Goal: Task Accomplishment & Management: Complete application form

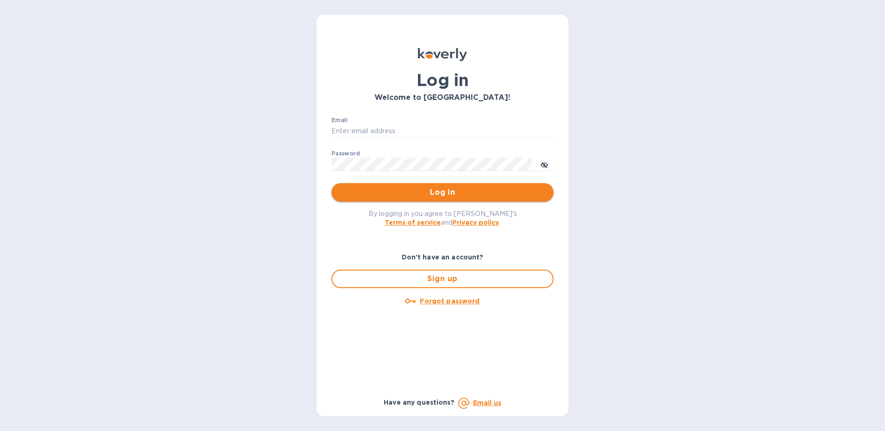
type input "[EMAIL_ADDRESS][DOMAIN_NAME]"
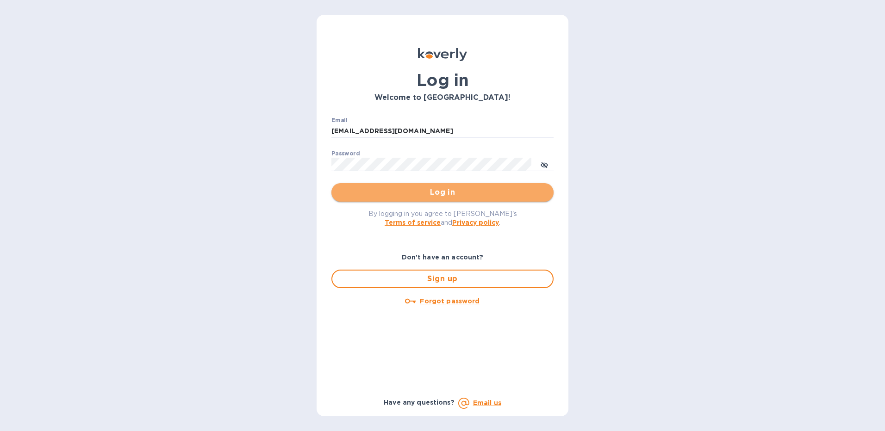
click at [431, 192] on span "Log in" at bounding box center [442, 192] width 207 height 11
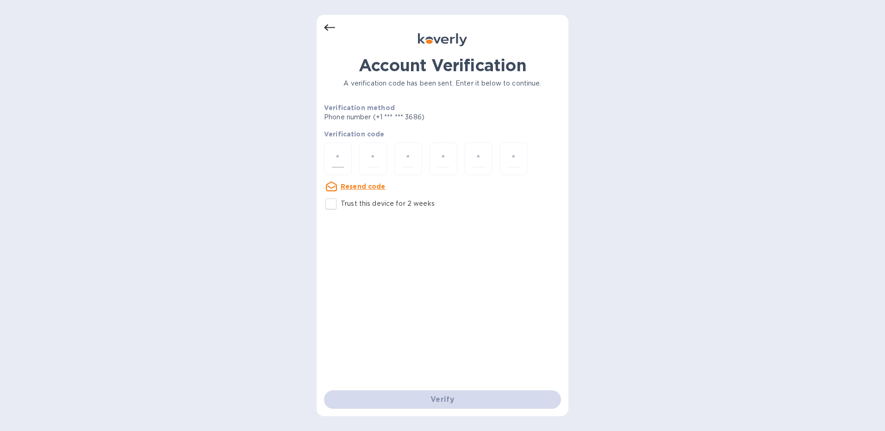
click at [340, 160] on input "number" at bounding box center [338, 158] width 12 height 17
type input "1"
type input "0"
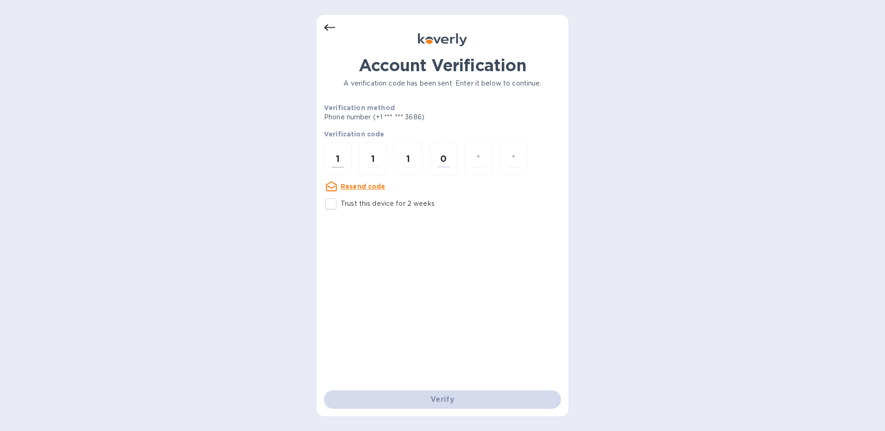
type input "9"
type input "3"
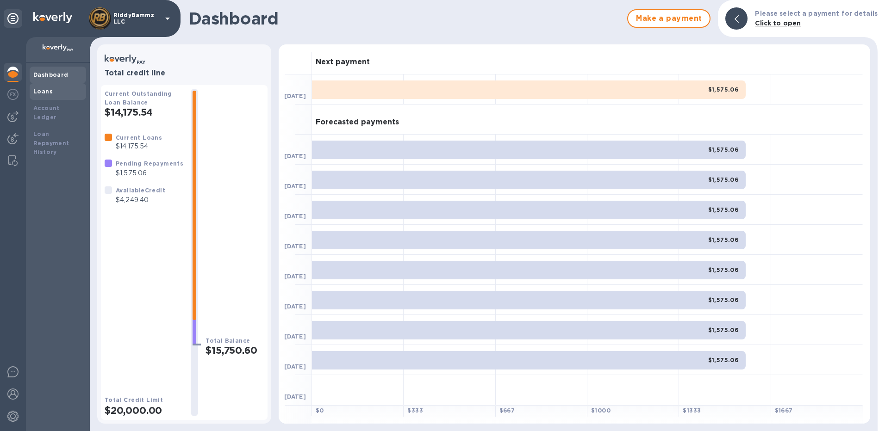
click at [50, 90] on b "Loans" at bounding box center [42, 91] width 19 height 7
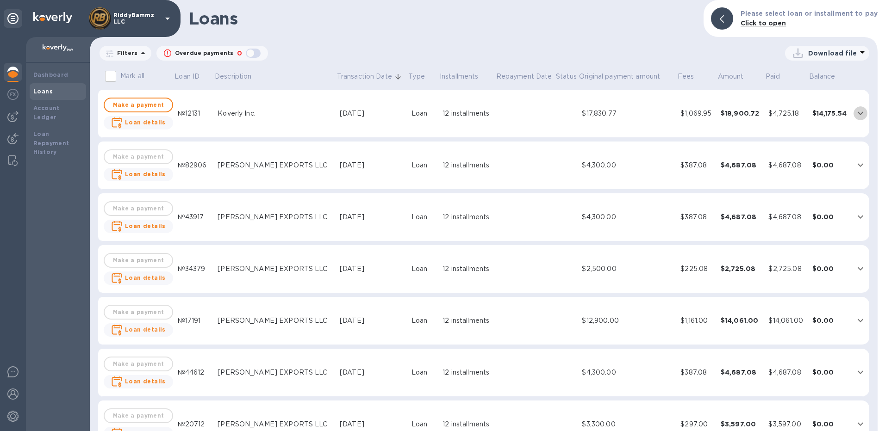
click at [856, 113] on icon "expand row" at bounding box center [860, 113] width 11 height 11
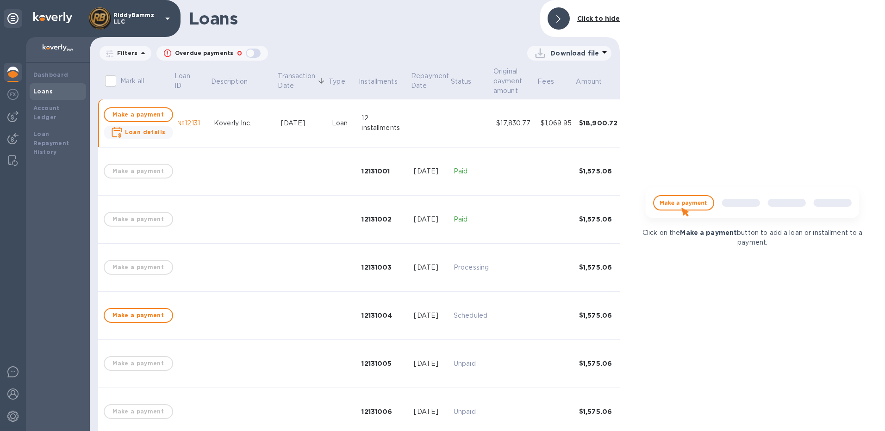
click at [557, 25] on div at bounding box center [558, 18] width 22 height 22
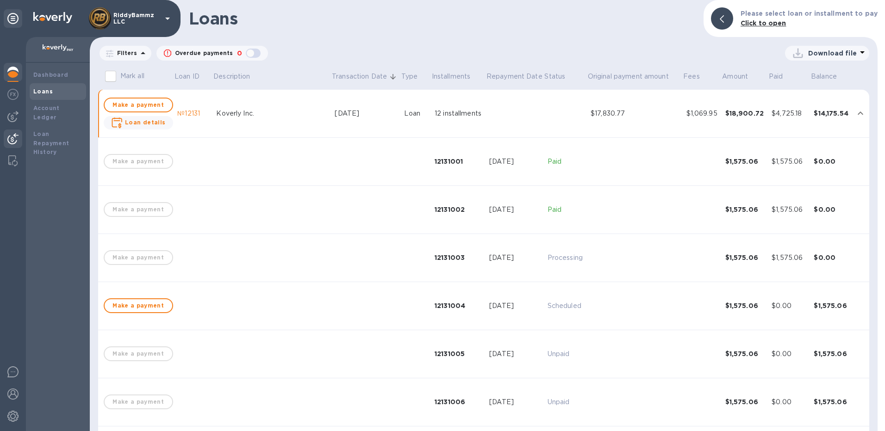
click at [10, 137] on img at bounding box center [12, 138] width 11 height 11
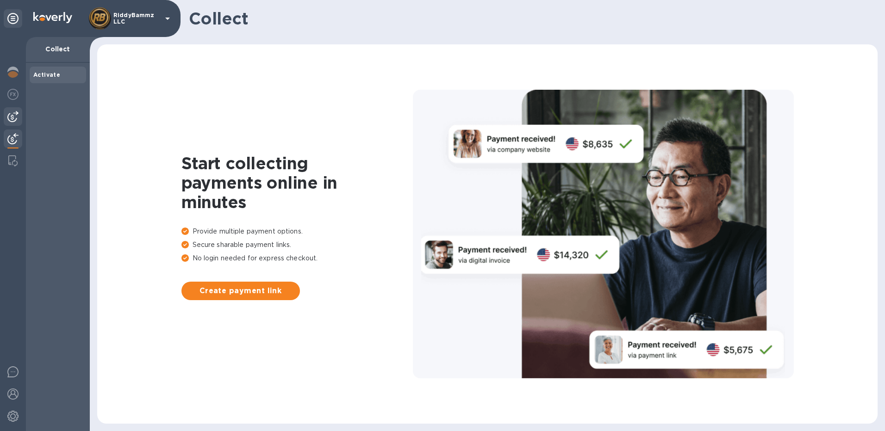
click at [13, 117] on img at bounding box center [12, 116] width 11 height 11
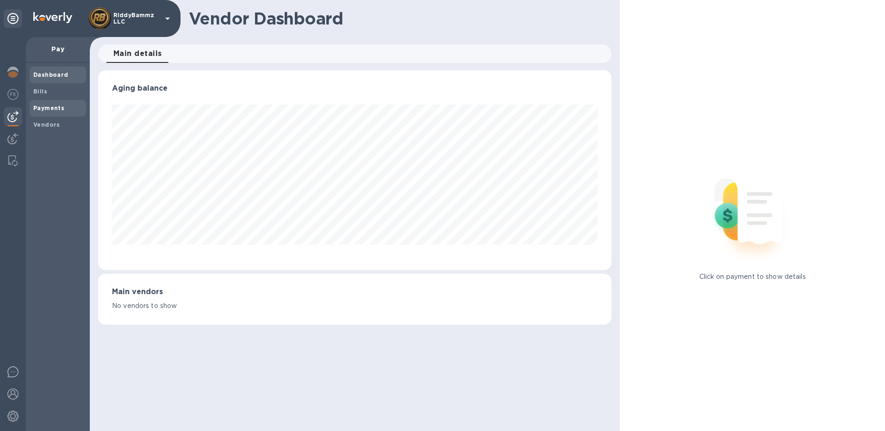
scroll to position [200, 514]
click at [43, 92] on b "Bills" at bounding box center [40, 91] width 14 height 7
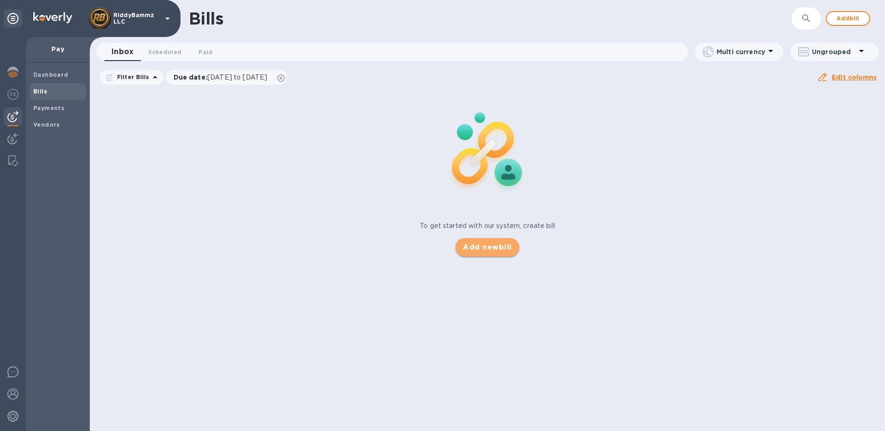
click at [496, 247] on span "Add new bill" at bounding box center [487, 247] width 49 height 11
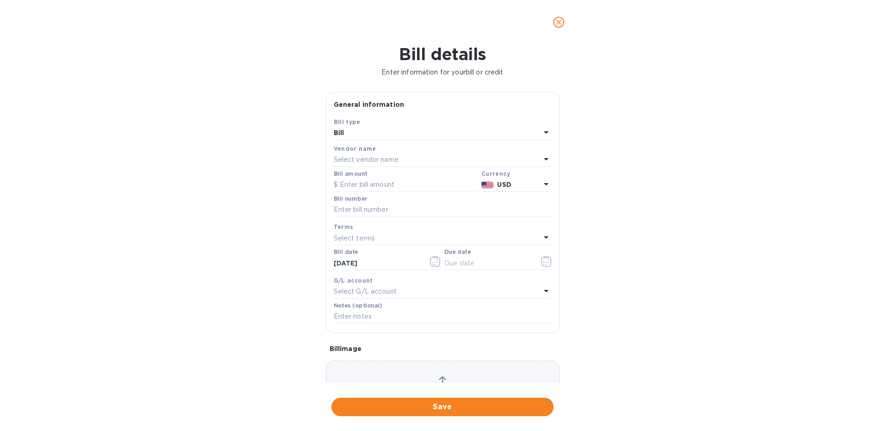
click at [359, 151] on b "Vendor name" at bounding box center [355, 148] width 43 height 7
click at [355, 156] on p "Select vendor name" at bounding box center [366, 160] width 65 height 10
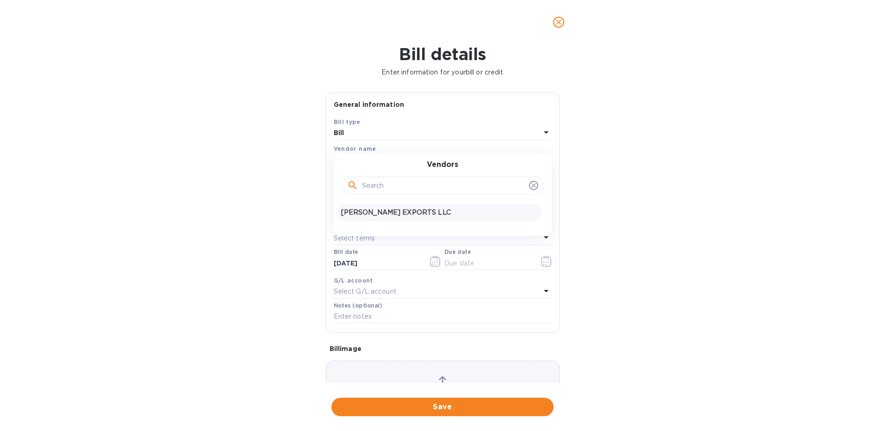
click at [378, 213] on p "[PERSON_NAME] EXPORTS LLC" at bounding box center [439, 213] width 196 height 10
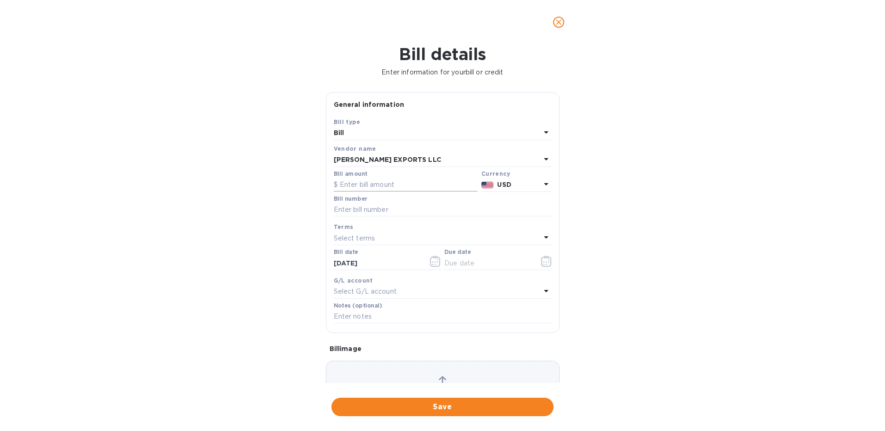
click at [360, 190] on input "text" at bounding box center [406, 185] width 144 height 14
type input "4,000"
click at [367, 211] on input "text" at bounding box center [443, 210] width 218 height 14
paste input "S3-27734322"
type input "S3-27734322"
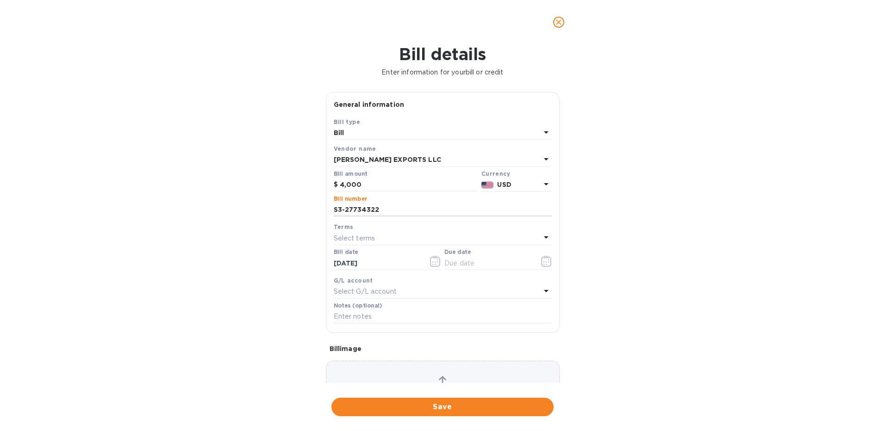
click at [359, 238] on p "Select terms" at bounding box center [355, 239] width 42 height 10
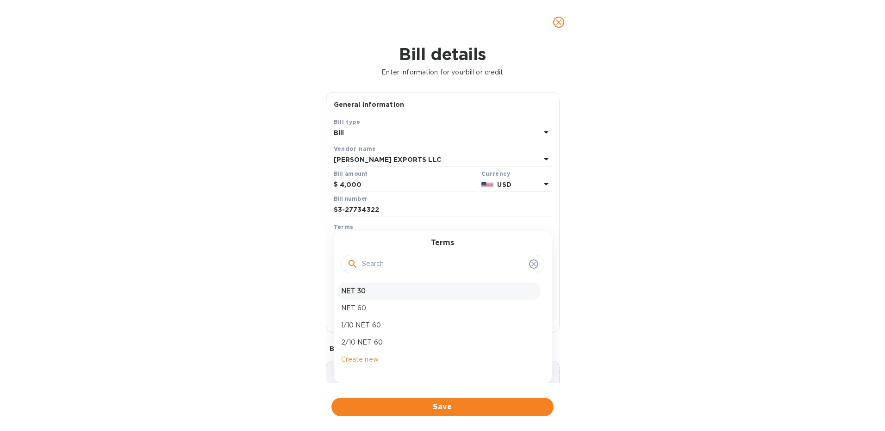
click at [356, 292] on p "NET 30" at bounding box center [439, 291] width 196 height 10
type input "[DATE]"
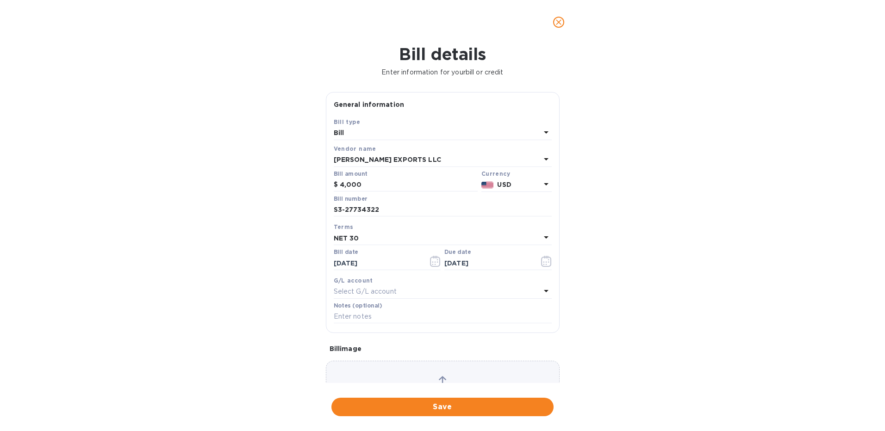
click at [359, 291] on p "Select G/L account" at bounding box center [365, 292] width 63 height 10
click at [310, 304] on div "Bill details Enter information for your bill or credit General information Save…" at bounding box center [442, 237] width 885 height 387
click at [364, 316] on input "text" at bounding box center [443, 317] width 218 height 14
paste input "S3-27734322"
type input "S3-27734322"
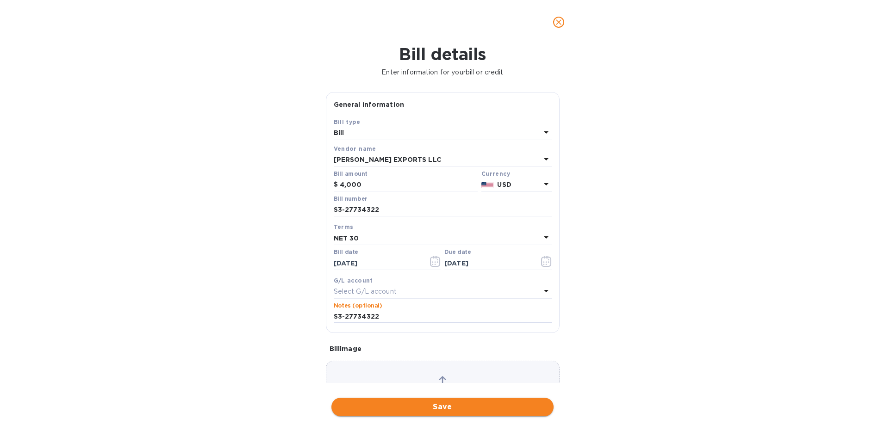
click at [444, 404] on span "Save" at bounding box center [442, 407] width 207 height 11
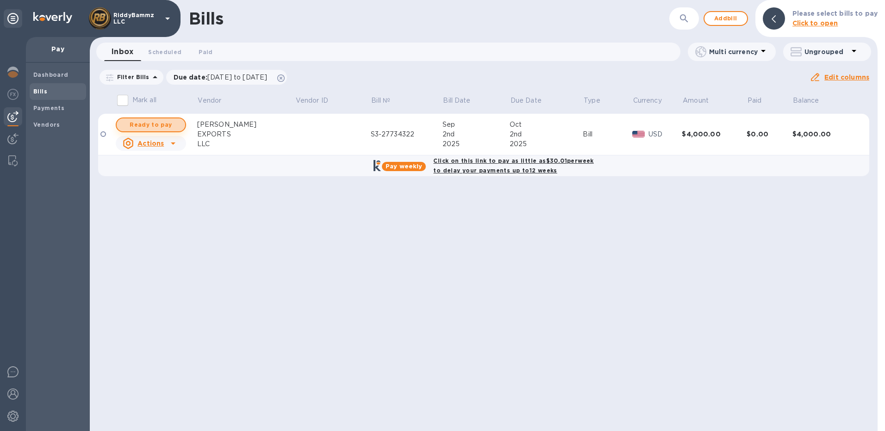
click at [162, 122] on span "Ready to pay" at bounding box center [151, 124] width 54 height 11
click at [152, 125] on span "Ready to pay" at bounding box center [151, 124] width 54 height 11
checkbox input "true"
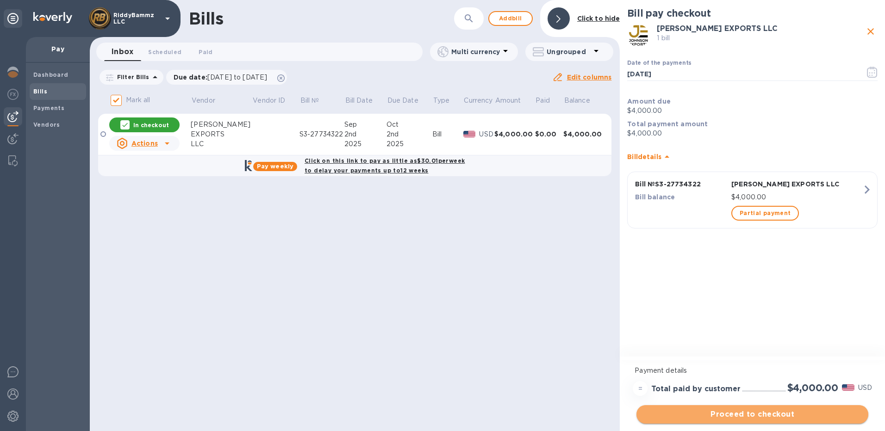
click at [762, 413] on span "Proceed to checkout" at bounding box center [752, 414] width 217 height 11
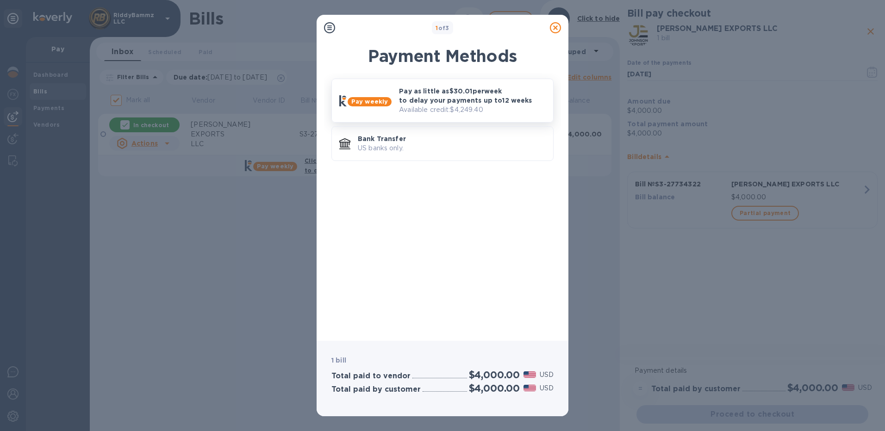
click at [434, 101] on p "Pay as little as $30.01 per week to delay your payments up to 12 weeks" at bounding box center [472, 96] width 147 height 19
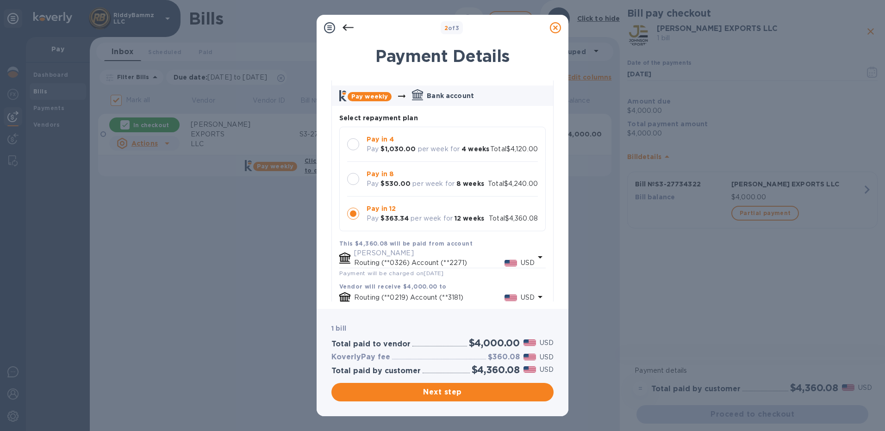
scroll to position [46, 0]
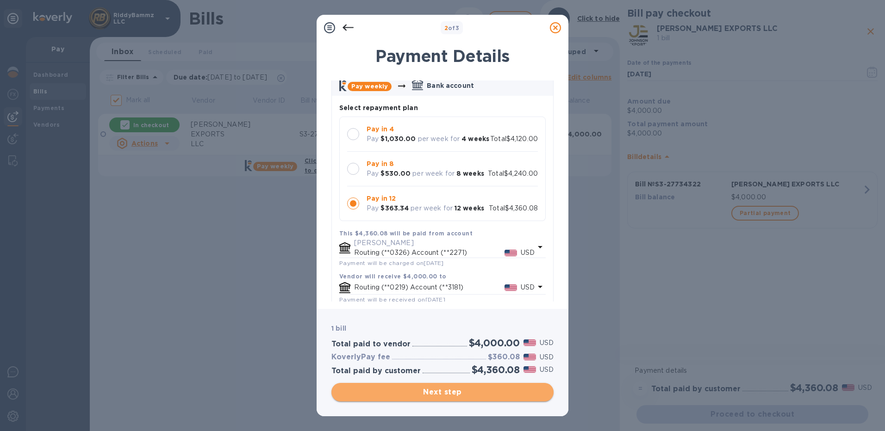
click at [473, 393] on span "Next step" at bounding box center [442, 392] width 207 height 11
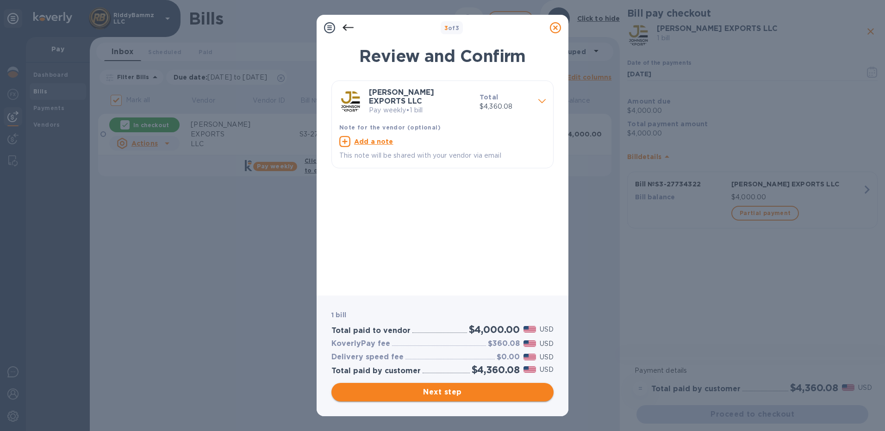
click at [432, 390] on span "Next step" at bounding box center [442, 392] width 207 height 11
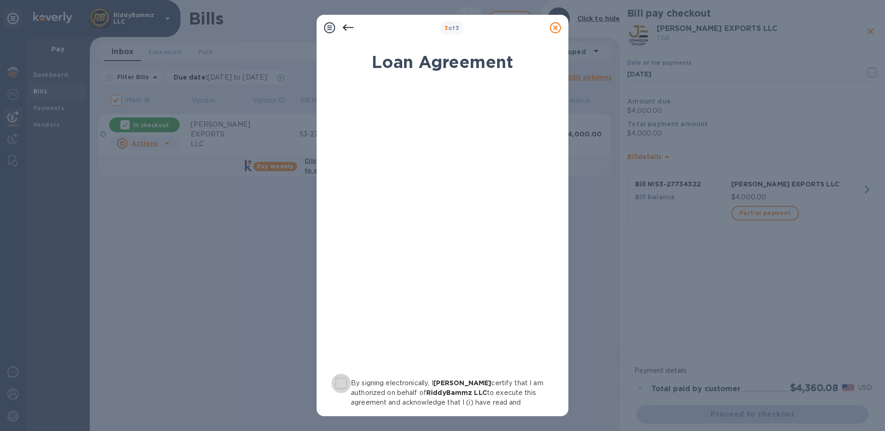
click at [339, 382] on input "By signing electronically, I [PERSON_NAME] certify that I am authorized on beha…" at bounding box center [340, 383] width 19 height 19
checkbox input "true"
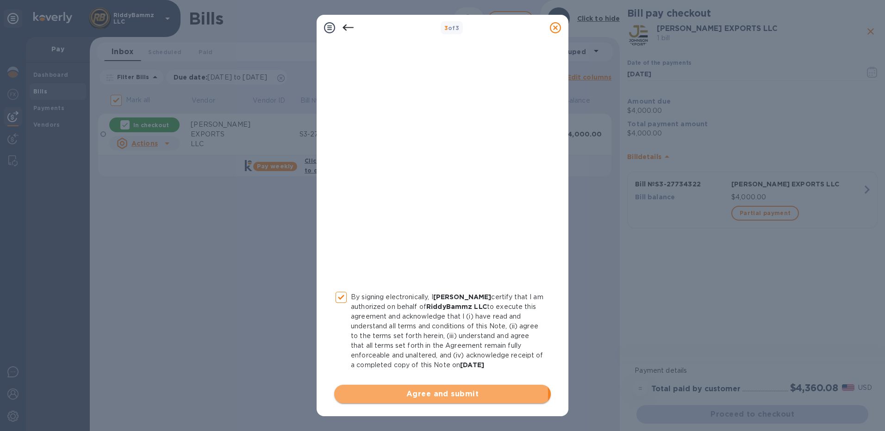
click at [440, 394] on span "Agree and submit" at bounding box center [442, 394] width 202 height 11
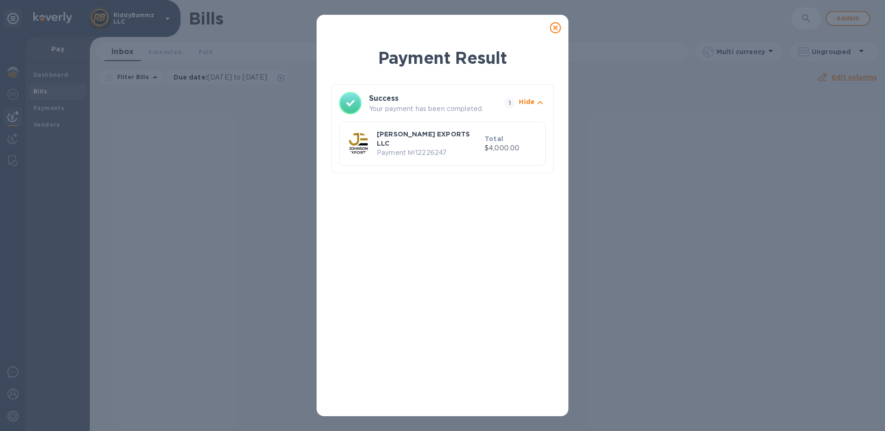
click at [556, 28] on icon at bounding box center [555, 27] width 11 height 11
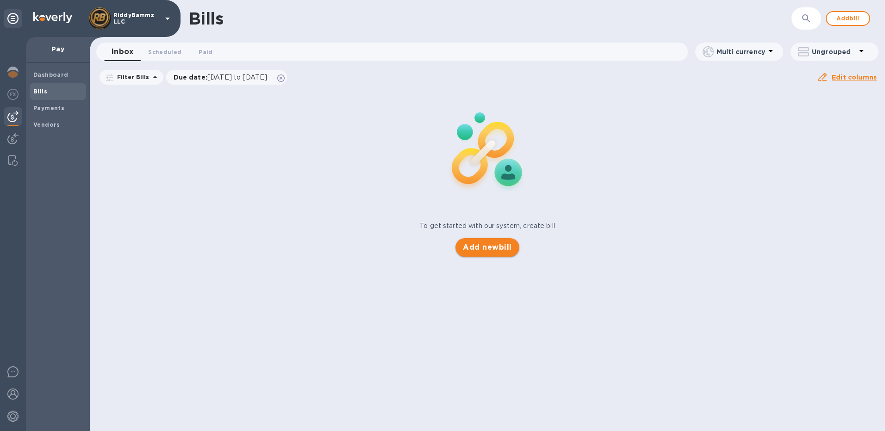
click at [484, 249] on span "Add new bill" at bounding box center [487, 247] width 49 height 11
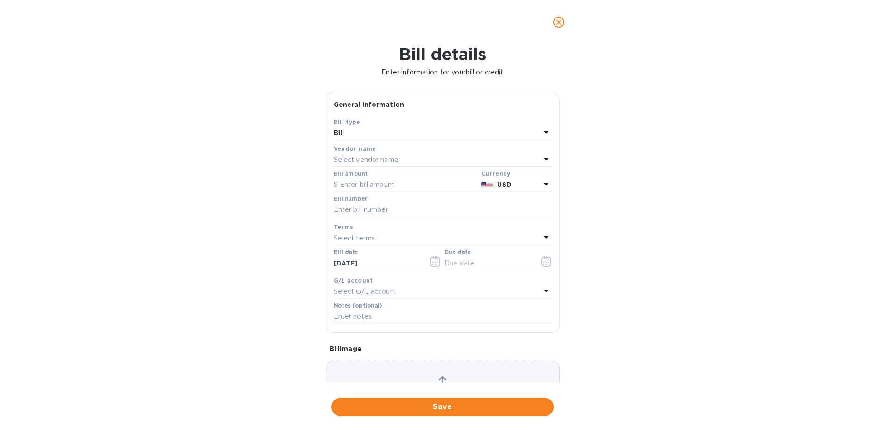
click at [361, 159] on p "Select vendor name" at bounding box center [366, 160] width 65 height 10
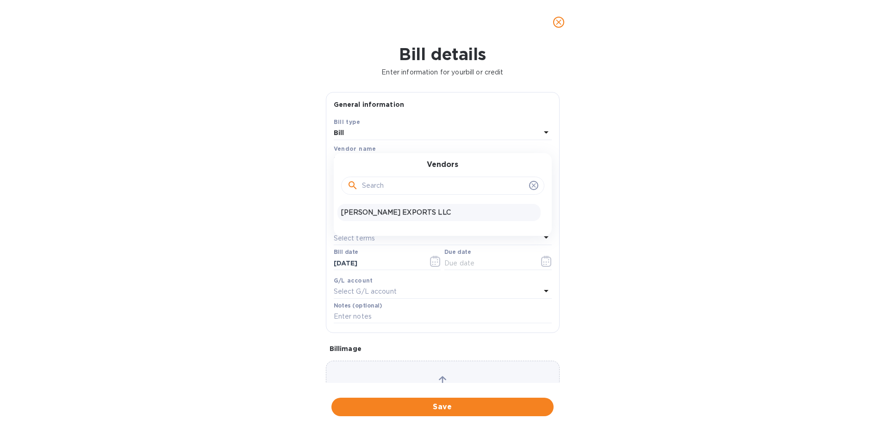
click at [368, 212] on p "[PERSON_NAME] EXPORTS LLC" at bounding box center [439, 213] width 196 height 10
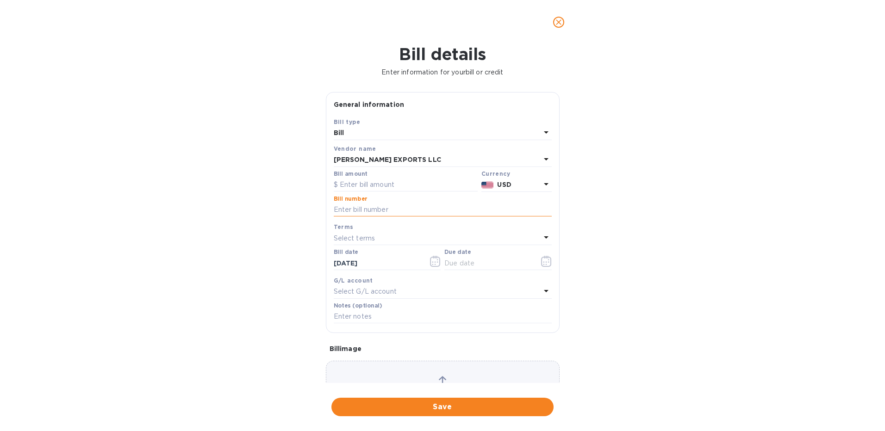
click at [350, 207] on input "text" at bounding box center [443, 210] width 218 height 14
click at [363, 185] on input "text" at bounding box center [406, 185] width 144 height 14
type input "4,550"
click at [394, 214] on input "text" at bounding box center [443, 210] width 218 height 14
paste input "S3-27968278"
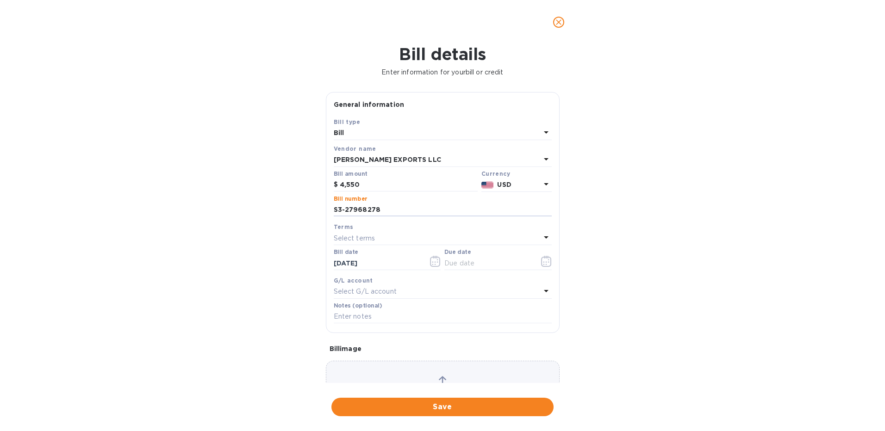
type input "S3-27968278"
click at [354, 237] on p "Select terms" at bounding box center [355, 239] width 42 height 10
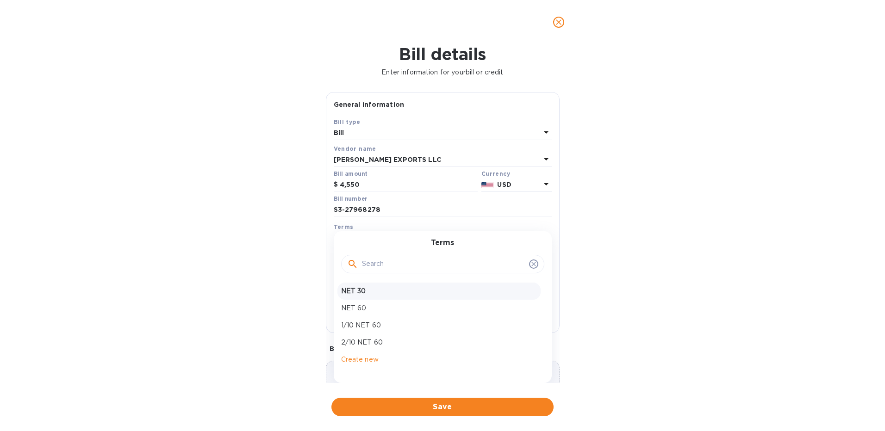
click at [356, 290] on p "NET 30" at bounding box center [439, 291] width 196 height 10
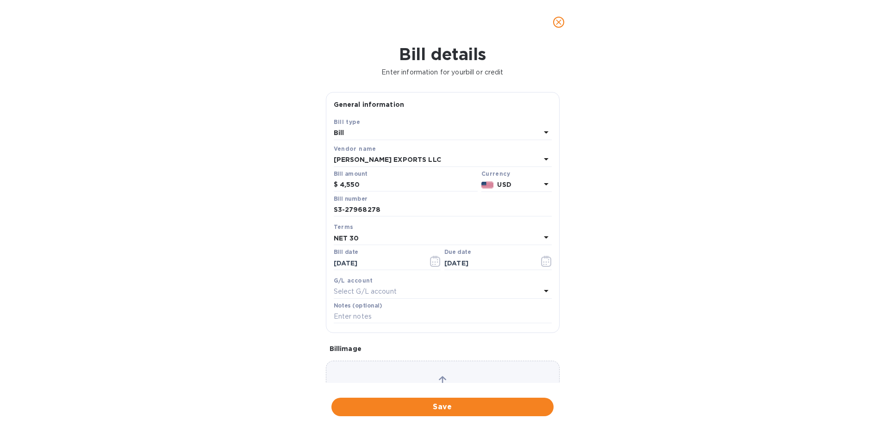
type input "[DATE]"
click at [350, 317] on input "text" at bounding box center [443, 317] width 218 height 14
paste input "S3-27968278"
type input "S3-27968278"
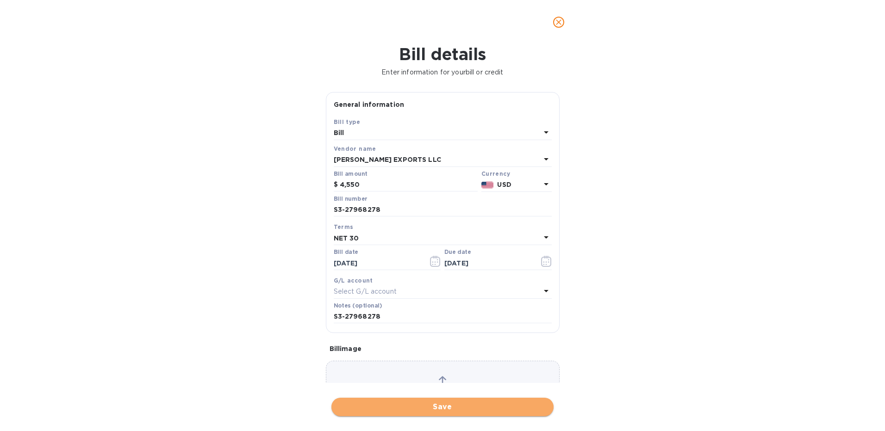
click at [441, 405] on span "Save" at bounding box center [442, 407] width 207 height 11
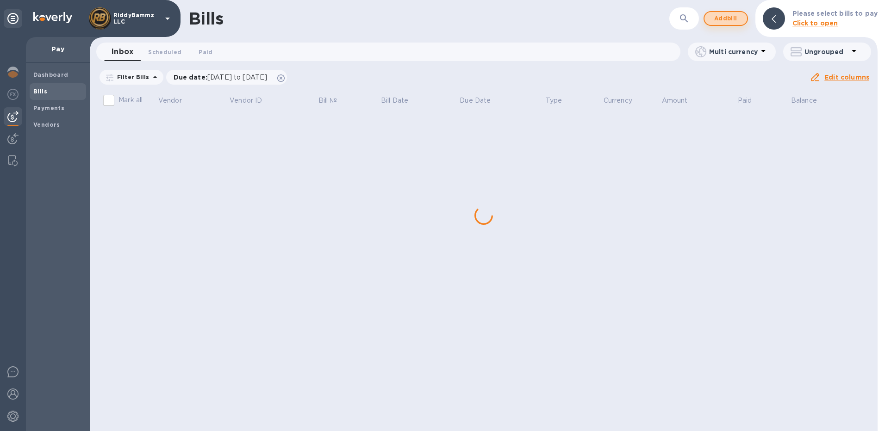
click at [722, 19] on span "Add bill" at bounding box center [726, 18] width 28 height 11
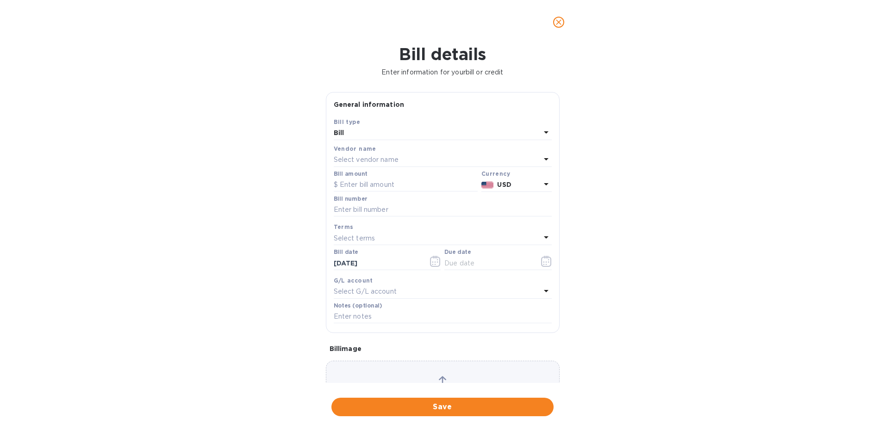
click at [354, 154] on div "Select vendor name" at bounding box center [437, 160] width 207 height 13
click at [369, 211] on p "[PERSON_NAME] EXPORTS LLC" at bounding box center [439, 213] width 196 height 10
click at [352, 183] on input "text" at bounding box center [406, 185] width 144 height 14
type input "4,550"
click at [354, 211] on input "text" at bounding box center [443, 210] width 218 height 14
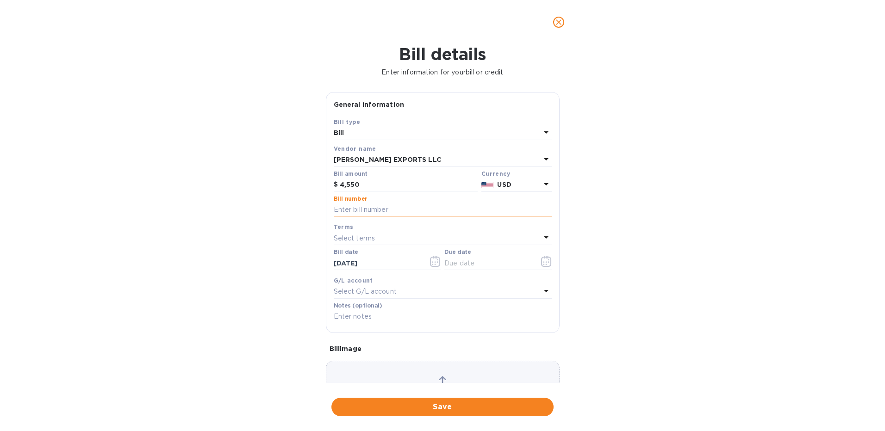
paste input "S3-28004024"
click at [354, 211] on input "S3-28004024" at bounding box center [443, 210] width 218 height 14
type input "S3-28004024"
click at [374, 241] on div "Select terms" at bounding box center [437, 238] width 207 height 13
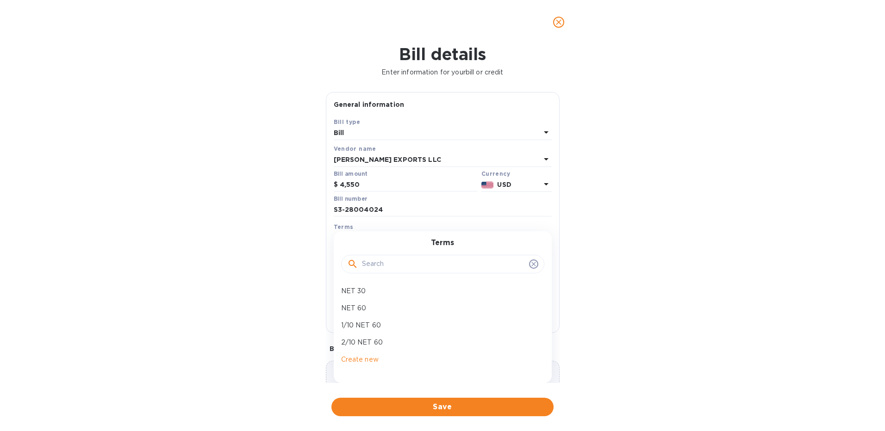
click at [359, 291] on p "NET 30" at bounding box center [439, 291] width 196 height 10
type input "[DATE]"
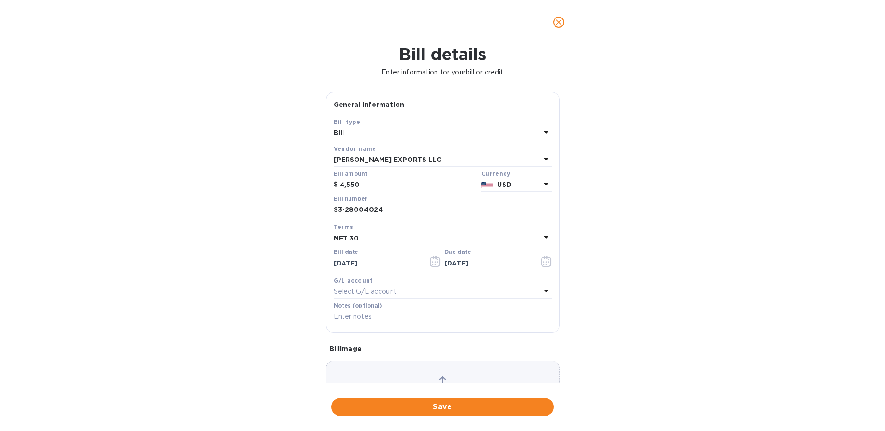
click at [343, 317] on input "text" at bounding box center [443, 317] width 218 height 14
paste input "S3-28004024"
type input "S3-28004024"
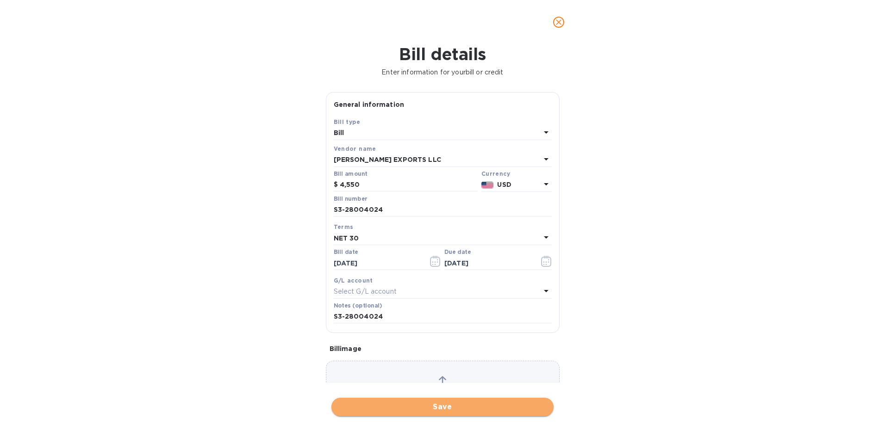
click at [426, 407] on span "Save" at bounding box center [442, 407] width 207 height 11
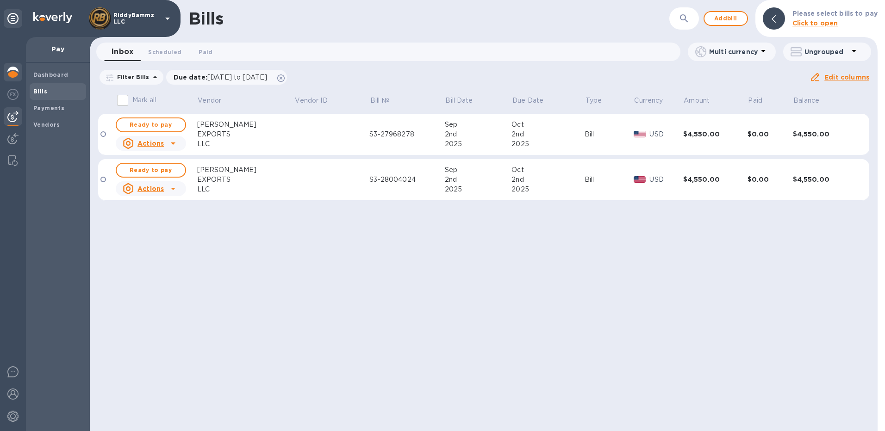
click at [13, 72] on img at bounding box center [12, 72] width 11 height 11
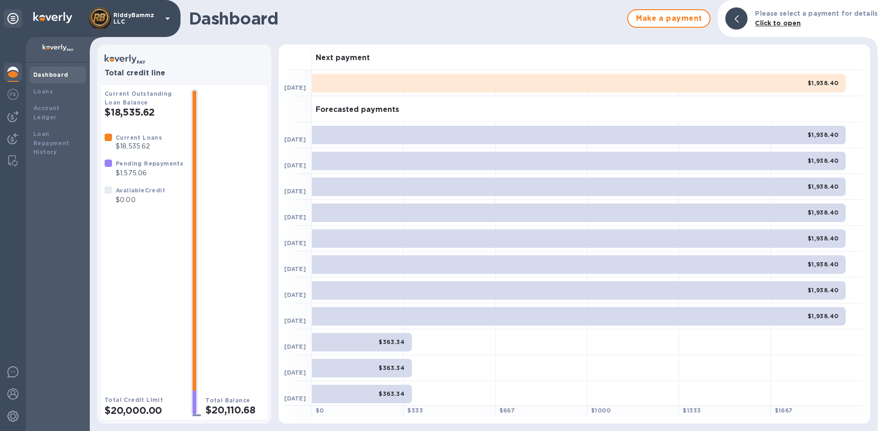
scroll to position [2, 0]
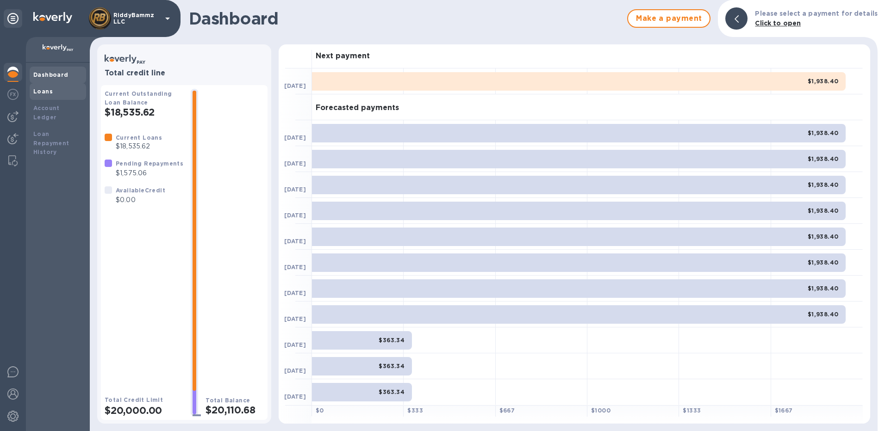
click at [48, 93] on b "Loans" at bounding box center [42, 91] width 19 height 7
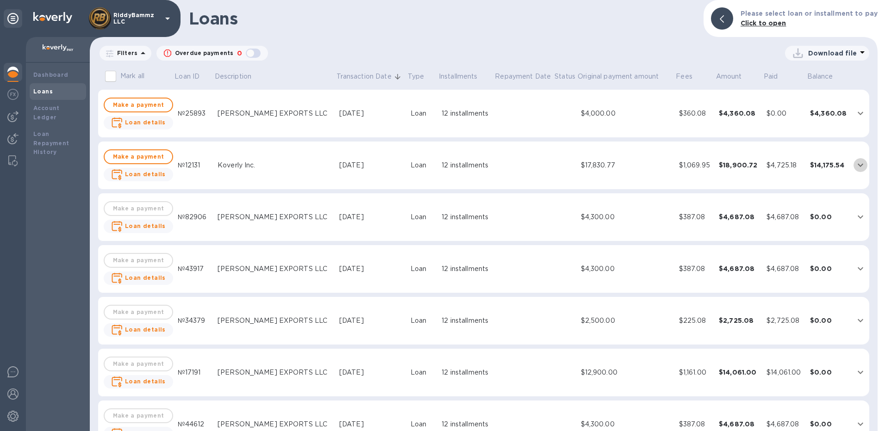
click at [855, 165] on icon "expand row" at bounding box center [860, 165] width 11 height 11
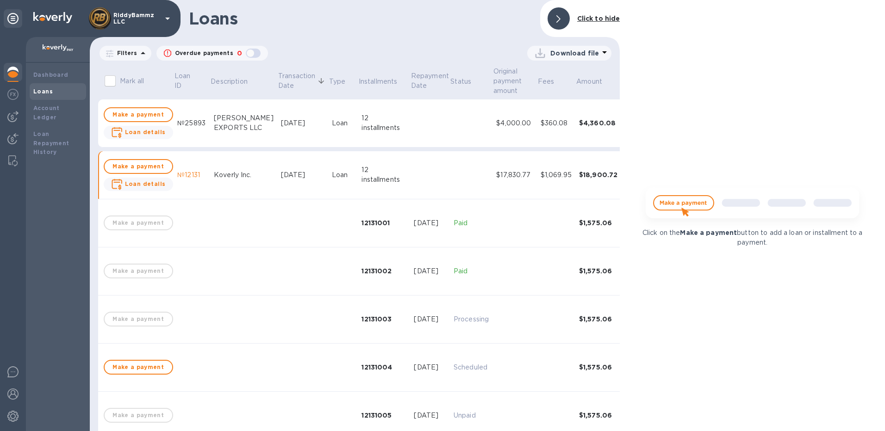
click at [551, 18] on div at bounding box center [558, 18] width 22 height 22
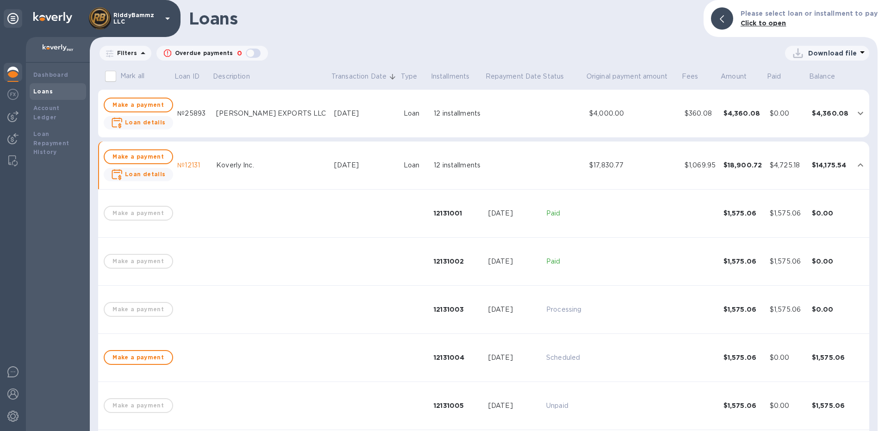
click at [845, 111] on td "$4,360.08" at bounding box center [830, 114] width 44 height 48
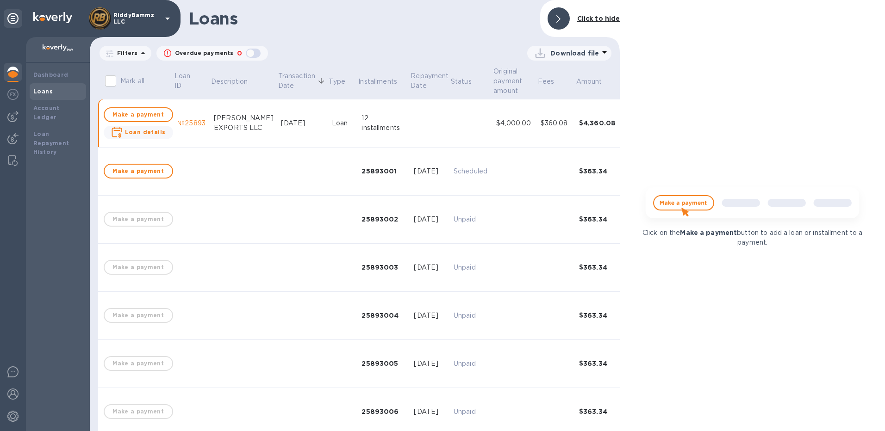
click at [561, 20] on div at bounding box center [558, 18] width 22 height 22
